Goal: Transaction & Acquisition: Purchase product/service

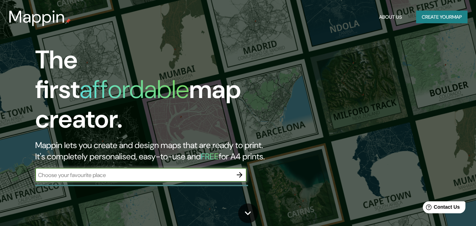
click at [163, 171] on input "text" at bounding box center [133, 175] width 197 height 8
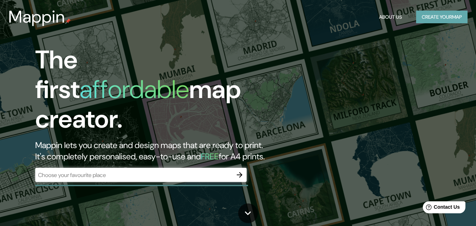
click at [428, 14] on button "Create your map" at bounding box center [441, 17] width 51 height 13
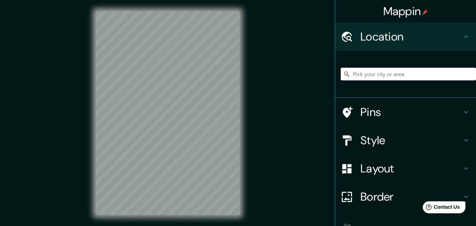
click at [412, 39] on h4 "Location" at bounding box center [412, 37] width 102 height 14
click at [402, 75] on input "Pick your city or area" at bounding box center [408, 74] width 135 height 13
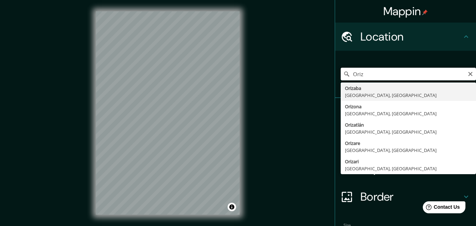
click at [378, 73] on input "Oriz" at bounding box center [408, 74] width 135 height 13
type input "O"
paste input "[PERSON_NAME][STREET_ADDRESS][PERSON_NAME]"
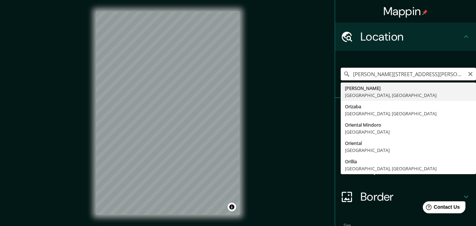
scroll to position [0, 66]
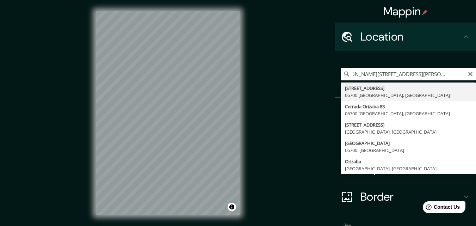
type input "[STREET_ADDRESS]"
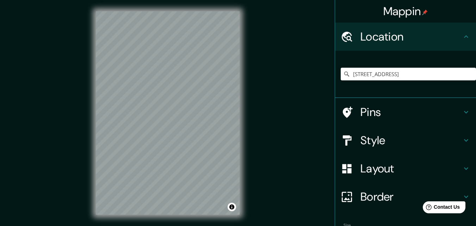
scroll to position [11, 0]
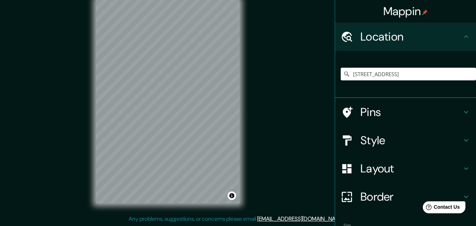
click at [462, 139] on icon at bounding box center [466, 140] width 8 height 8
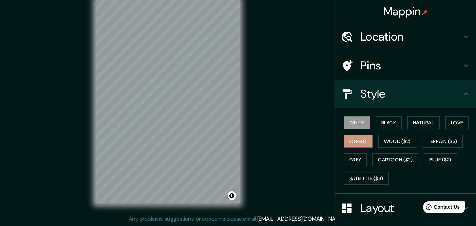
click at [358, 140] on button "Forest" at bounding box center [358, 141] width 29 height 13
click at [380, 123] on button "Black" at bounding box center [389, 122] width 26 height 13
click at [425, 132] on div "White Black Natural Love Forest Wood ($2) Terrain ($2) Grey Cartoon ($2) Blue (…" at bounding box center [408, 151] width 135 height 74
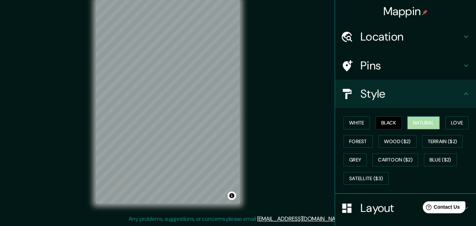
click at [425, 120] on button "Natural" at bounding box center [424, 122] width 32 height 13
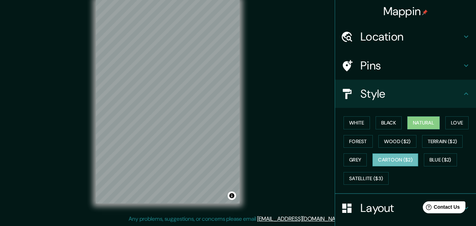
click at [393, 159] on button "Cartoon ($2)" at bounding box center [396, 159] width 46 height 13
click at [437, 161] on button "Blue ($2)" at bounding box center [440, 159] width 33 height 13
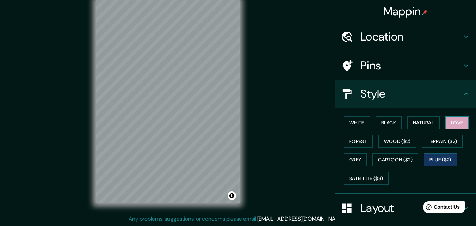
click at [454, 124] on button "Love" at bounding box center [457, 122] width 23 height 13
click at [353, 137] on button "Forest" at bounding box center [358, 141] width 29 height 13
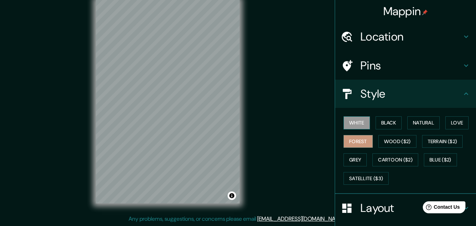
click at [349, 122] on button "White" at bounding box center [357, 122] width 26 height 13
click at [392, 210] on h4 "Layout" at bounding box center [412, 208] width 102 height 14
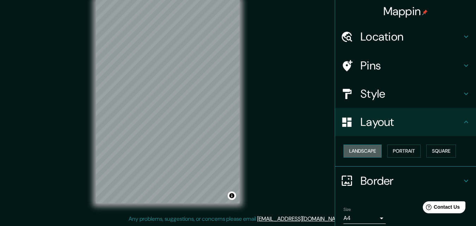
click at [353, 153] on button "Landscape" at bounding box center [363, 151] width 38 height 13
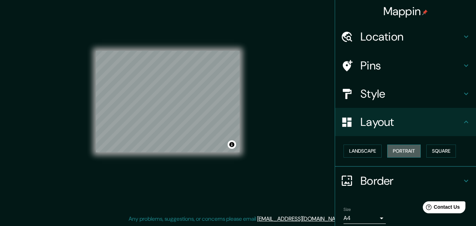
click at [407, 156] on button "Portrait" at bounding box center [404, 151] width 33 height 13
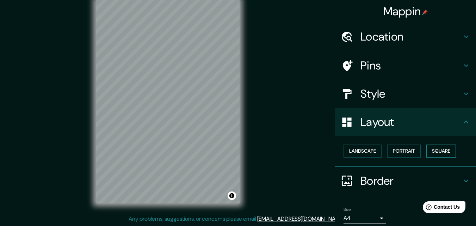
click at [437, 148] on button "Square" at bounding box center [442, 151] width 30 height 13
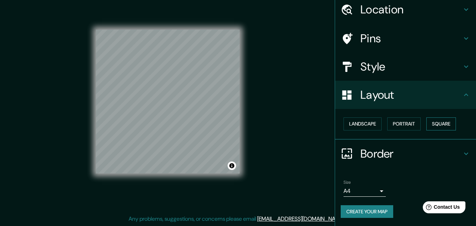
scroll to position [28, 0]
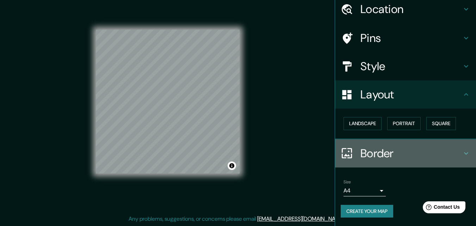
click at [460, 148] on div "Border" at bounding box center [405, 153] width 141 height 28
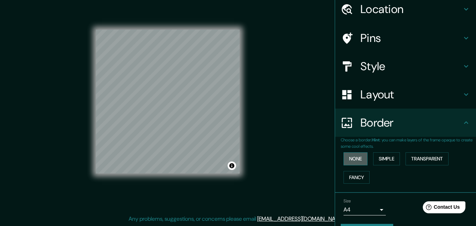
click at [349, 157] on button "None" at bounding box center [356, 158] width 24 height 13
click at [374, 156] on button "Simple" at bounding box center [386, 158] width 27 height 13
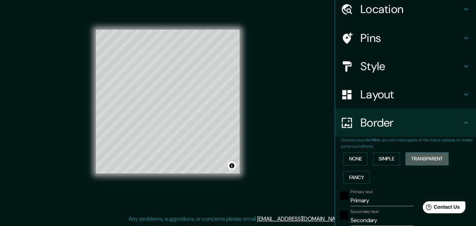
click at [414, 159] on button "Transparent" at bounding box center [427, 158] width 43 height 13
click at [361, 170] on div "None Simple Transparent Fancy" at bounding box center [408, 168] width 135 height 37
click at [359, 175] on button "Fancy" at bounding box center [357, 177] width 26 height 13
